Goal: Navigation & Orientation: Find specific page/section

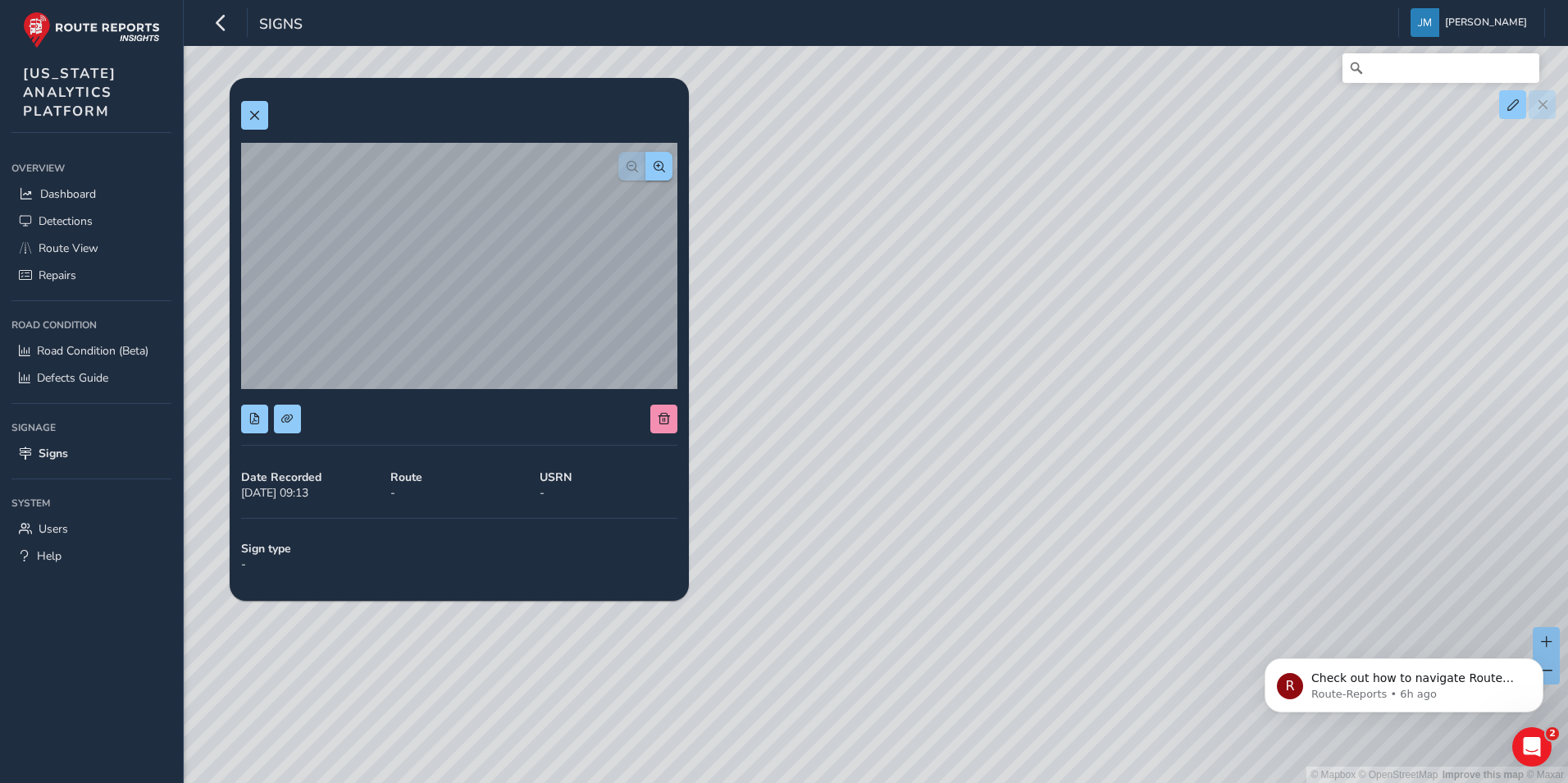
drag, startPoint x: 939, startPoint y: 497, endPoint x: 876, endPoint y: 486, distance: 64.0
click at [876, 486] on div "© Mapbox © OpenStreetMap Improve this map © Maxar" at bounding box center [784, 391] width 1568 height 783
click at [410, 675] on div "© Mapbox © OpenStreetMap Improve this map © Maxar" at bounding box center [784, 391] width 1568 height 783
click at [97, 381] on span "Defects Guide" at bounding box center [72, 378] width 71 height 16
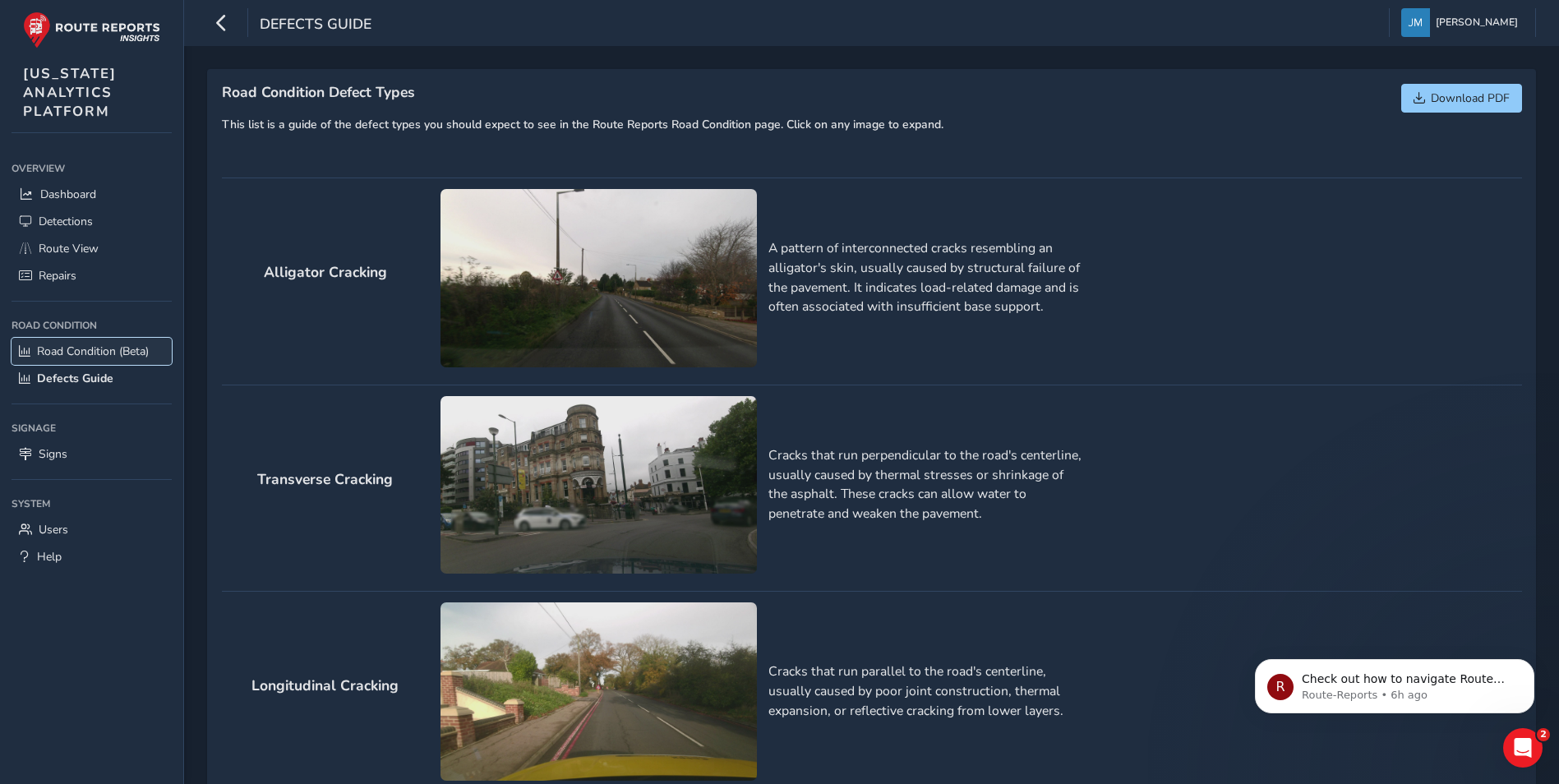
click at [103, 353] on span "Road Condition (Beta)" at bounding box center [92, 351] width 111 height 16
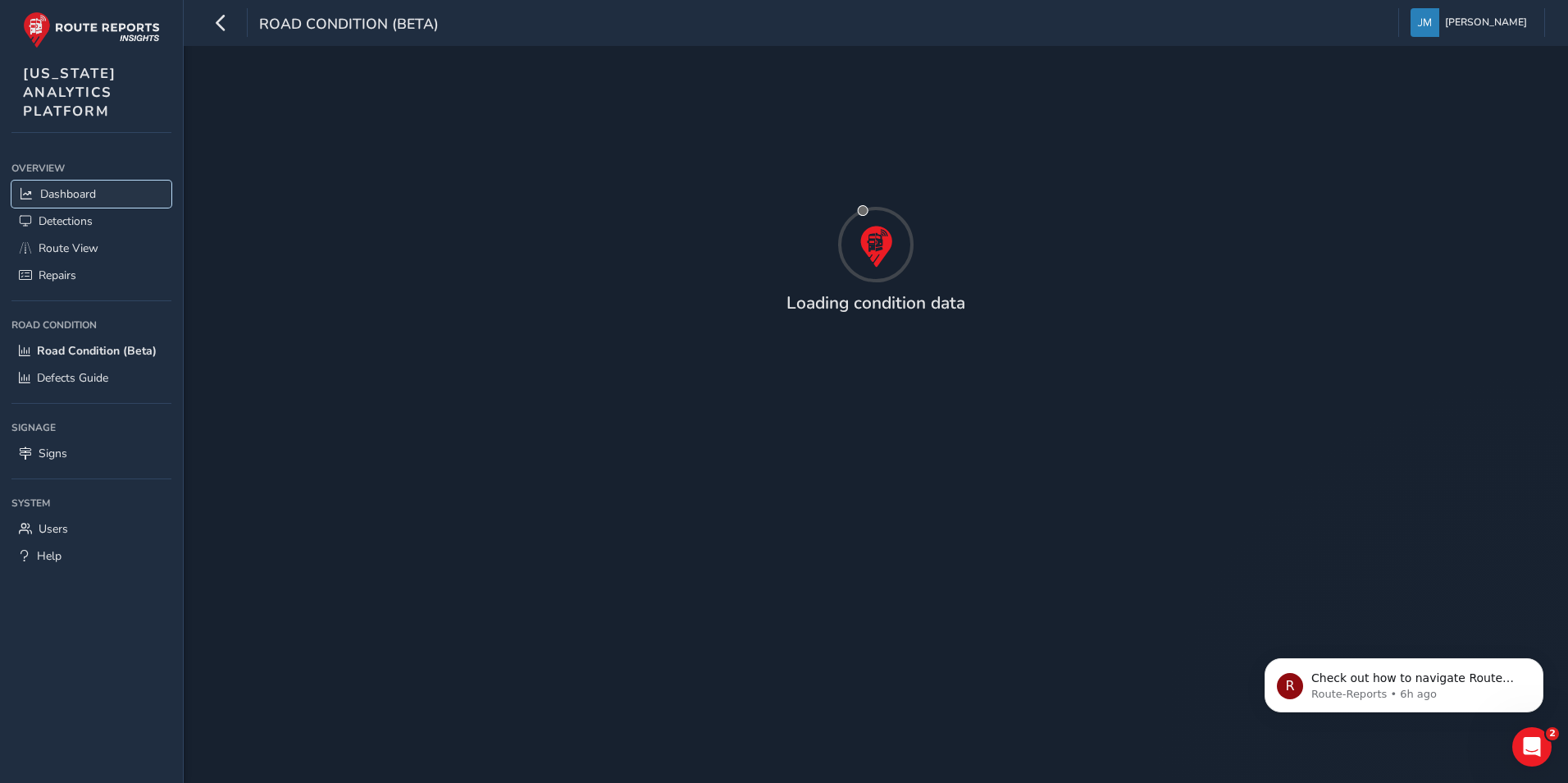
click at [100, 184] on link "Dashboard" at bounding box center [91, 194] width 160 height 27
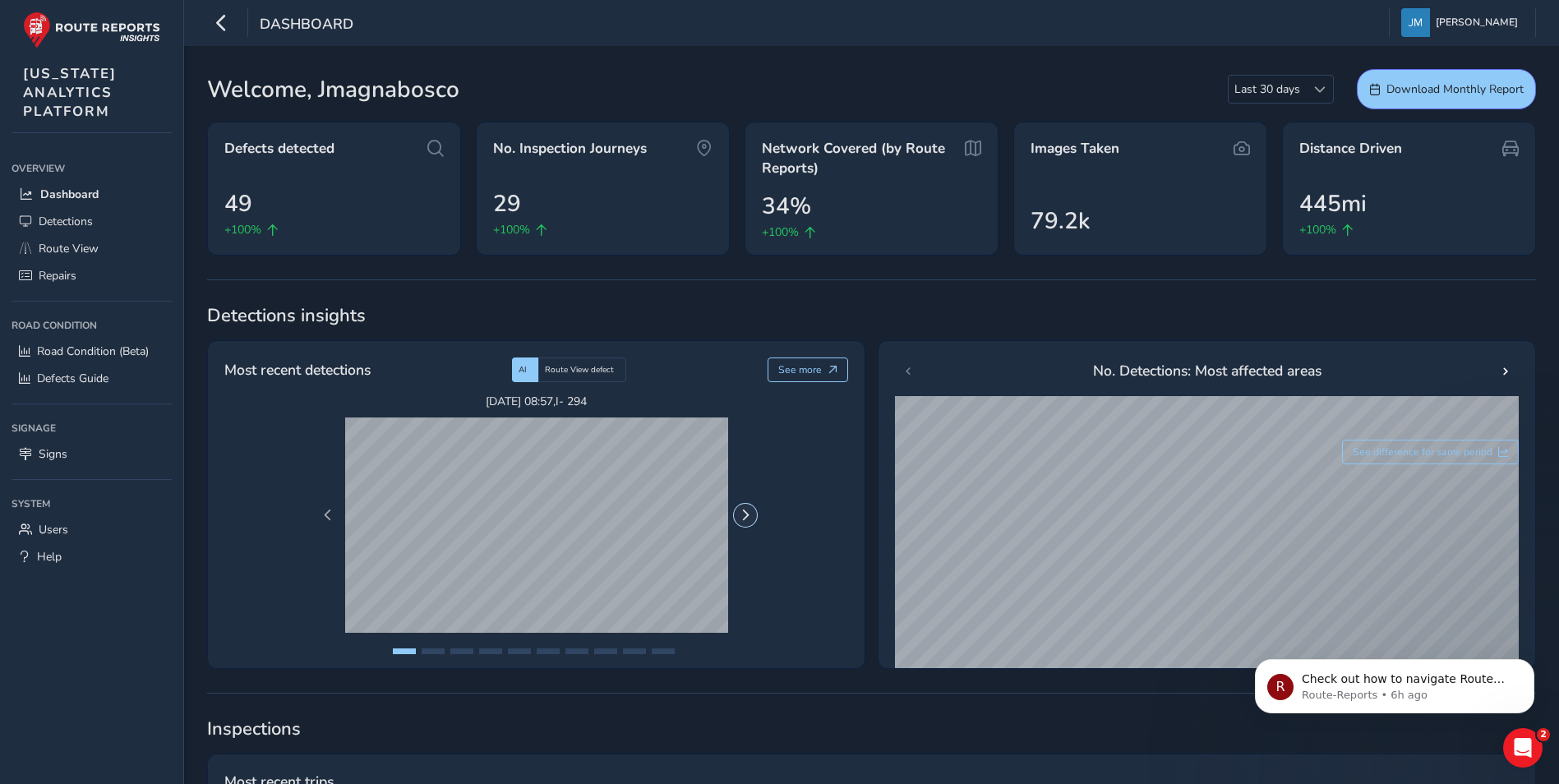
click at [742, 507] on button "Next Page" at bounding box center [745, 515] width 23 height 23
click at [97, 218] on link "Detections" at bounding box center [91, 221] width 160 height 27
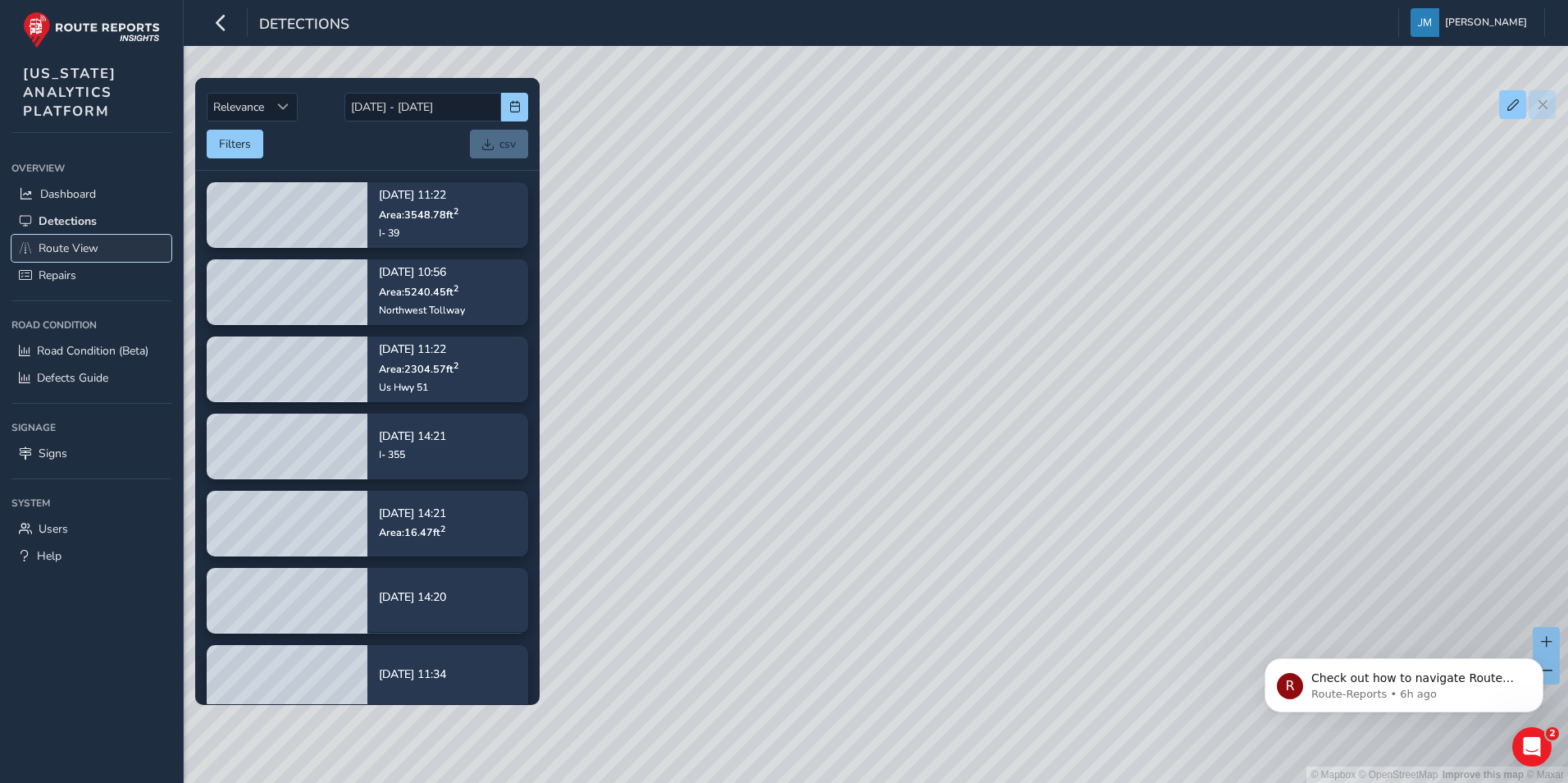
click at [91, 242] on span "Route View" at bounding box center [68, 248] width 60 height 16
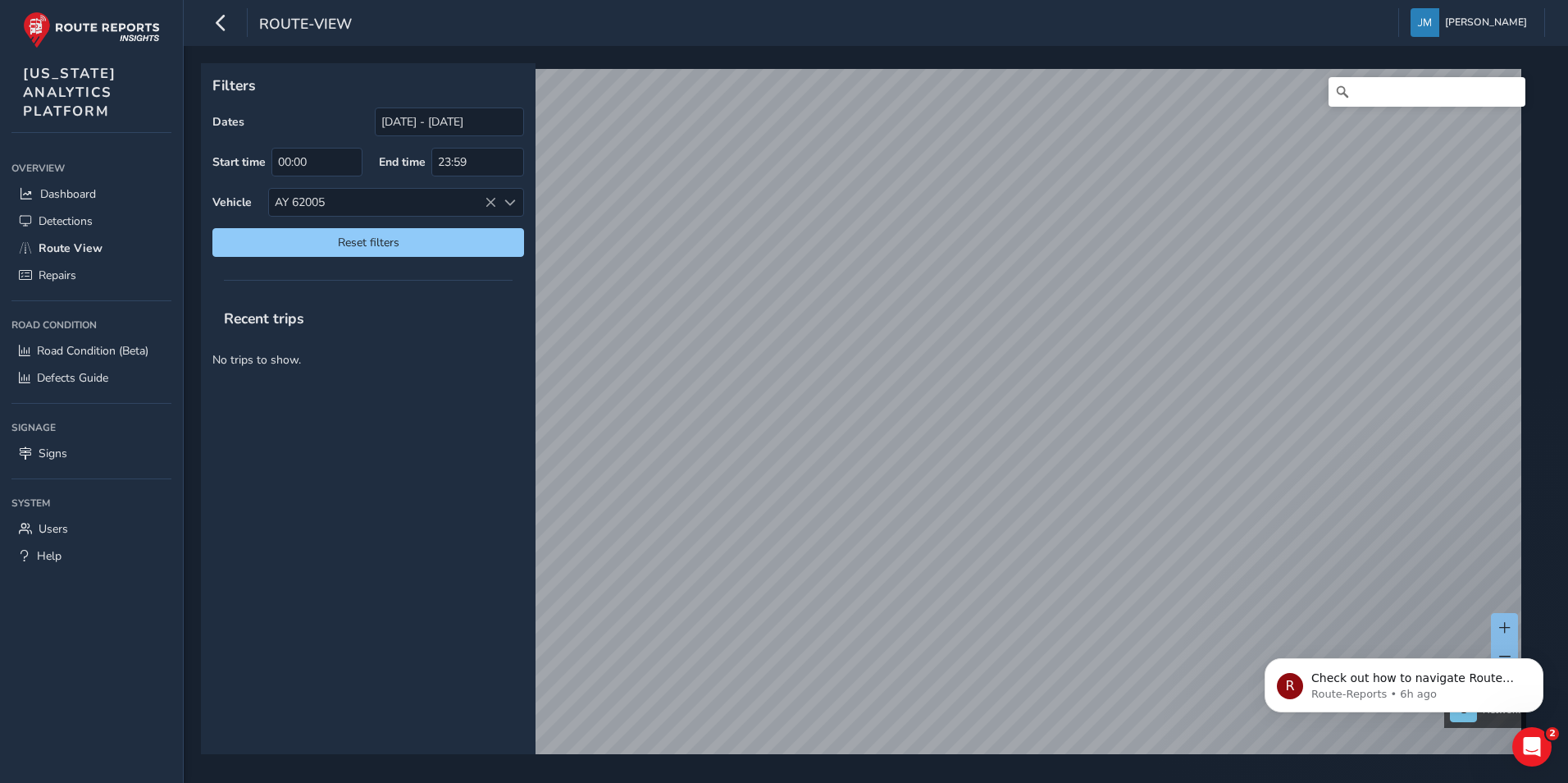
click at [355, 371] on p "No trips to show." at bounding box center [368, 359] width 335 height 40
click at [324, 165] on input "00:00" at bounding box center [316, 162] width 91 height 29
click at [438, 109] on input "[DATE] - [DATE]" at bounding box center [450, 122] width 150 height 29
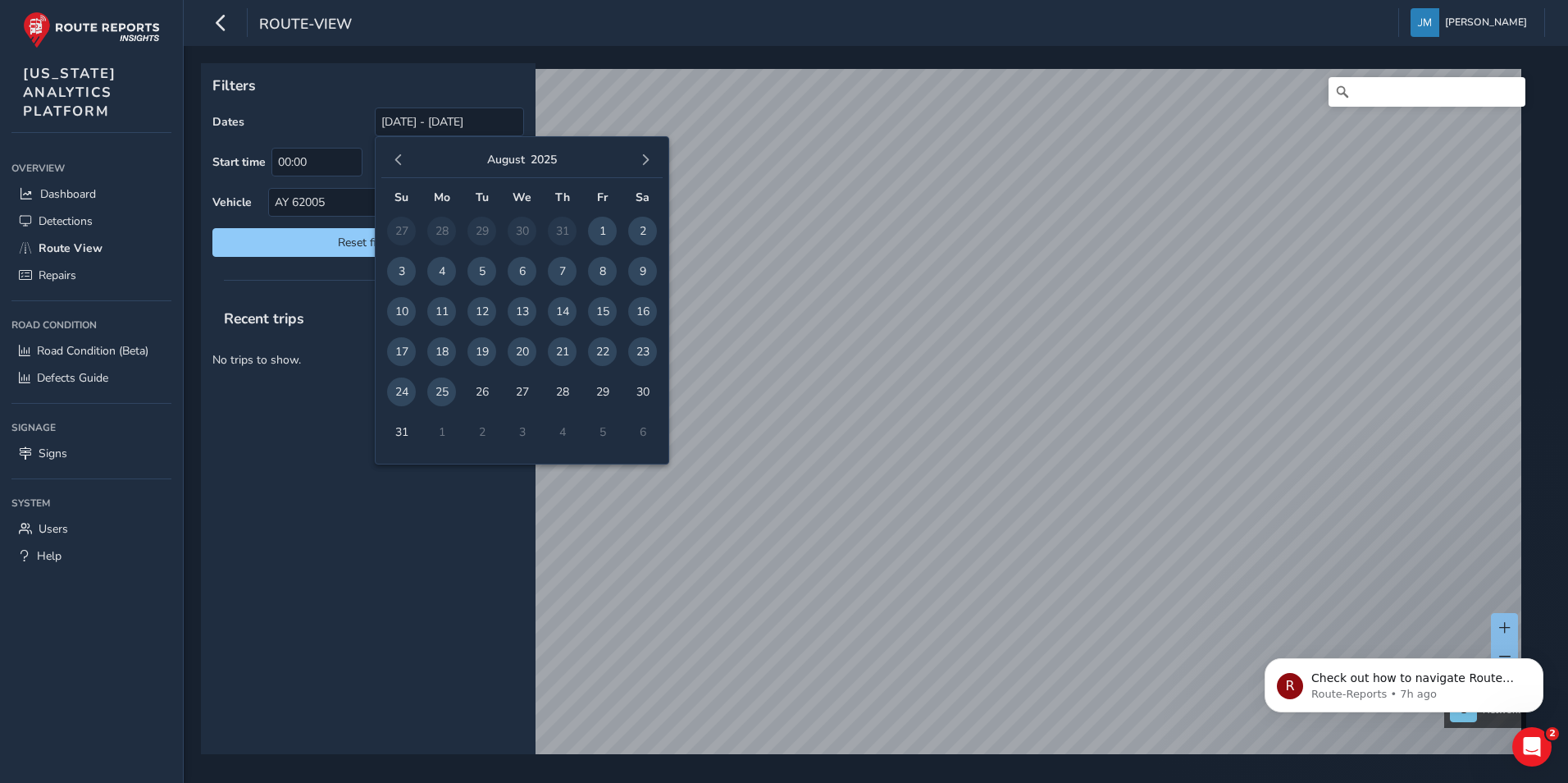
click at [324, 471] on div "Recent trips No trips to show." at bounding box center [368, 526] width 335 height 457
